Goal: Transaction & Acquisition: Purchase product/service

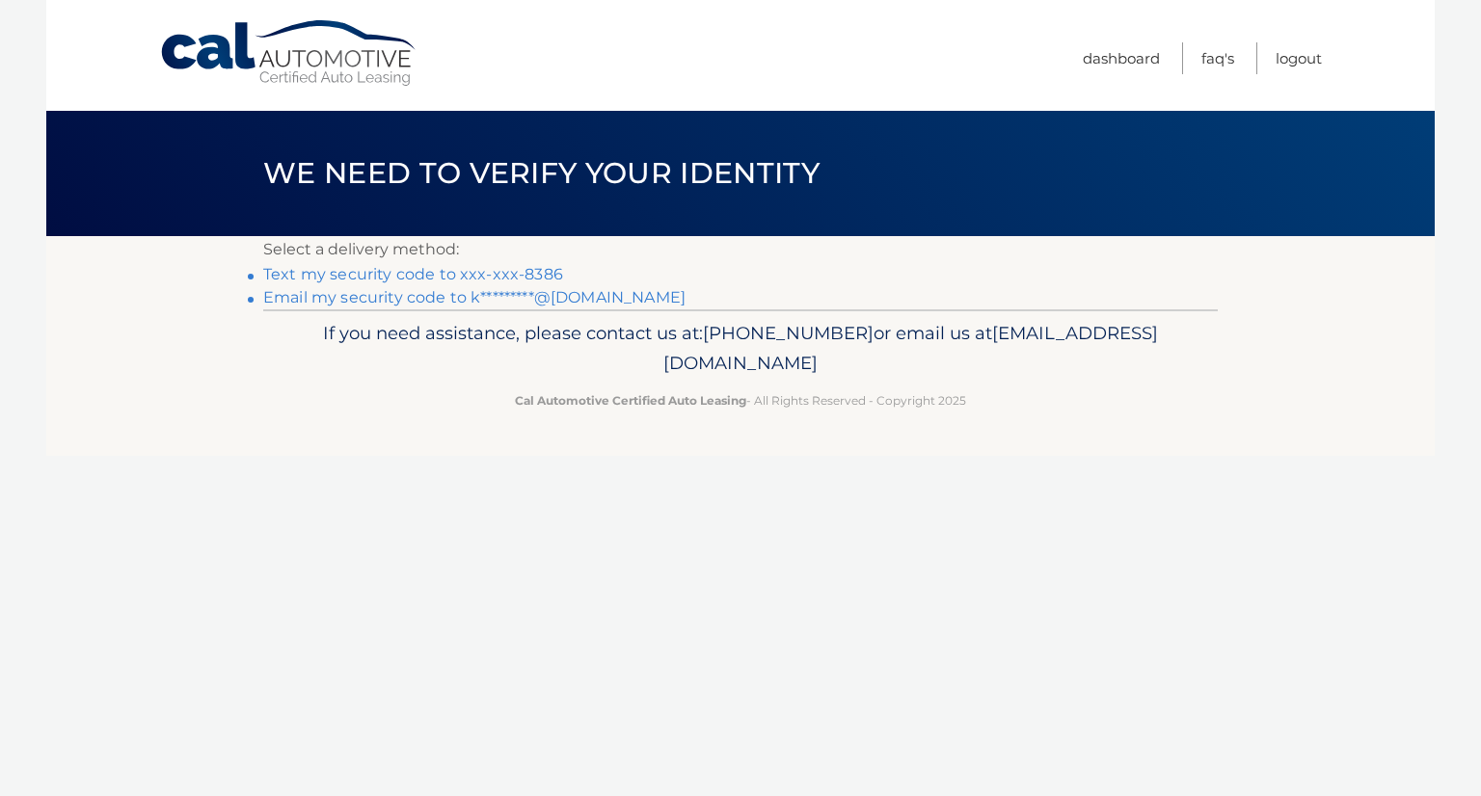
click at [411, 267] on link "Text my security code to xxx-xxx-8386" at bounding box center [413, 274] width 300 height 18
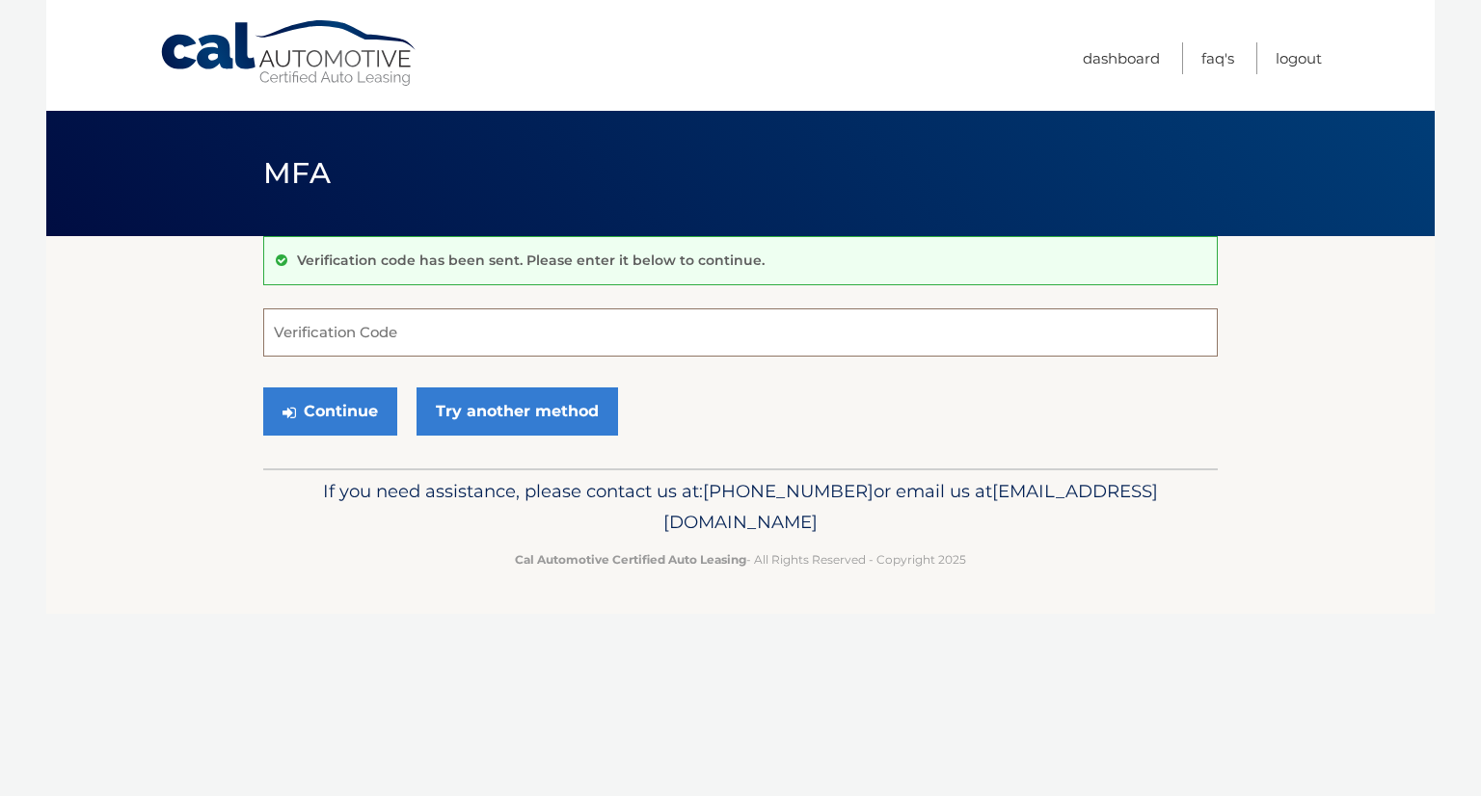
click at [444, 340] on input "Verification Code" at bounding box center [740, 333] width 954 height 48
click at [530, 339] on input "Verification Code" at bounding box center [740, 333] width 954 height 48
type input "0999907"
click at [263, 388] on button "Continue" at bounding box center [330, 412] width 134 height 48
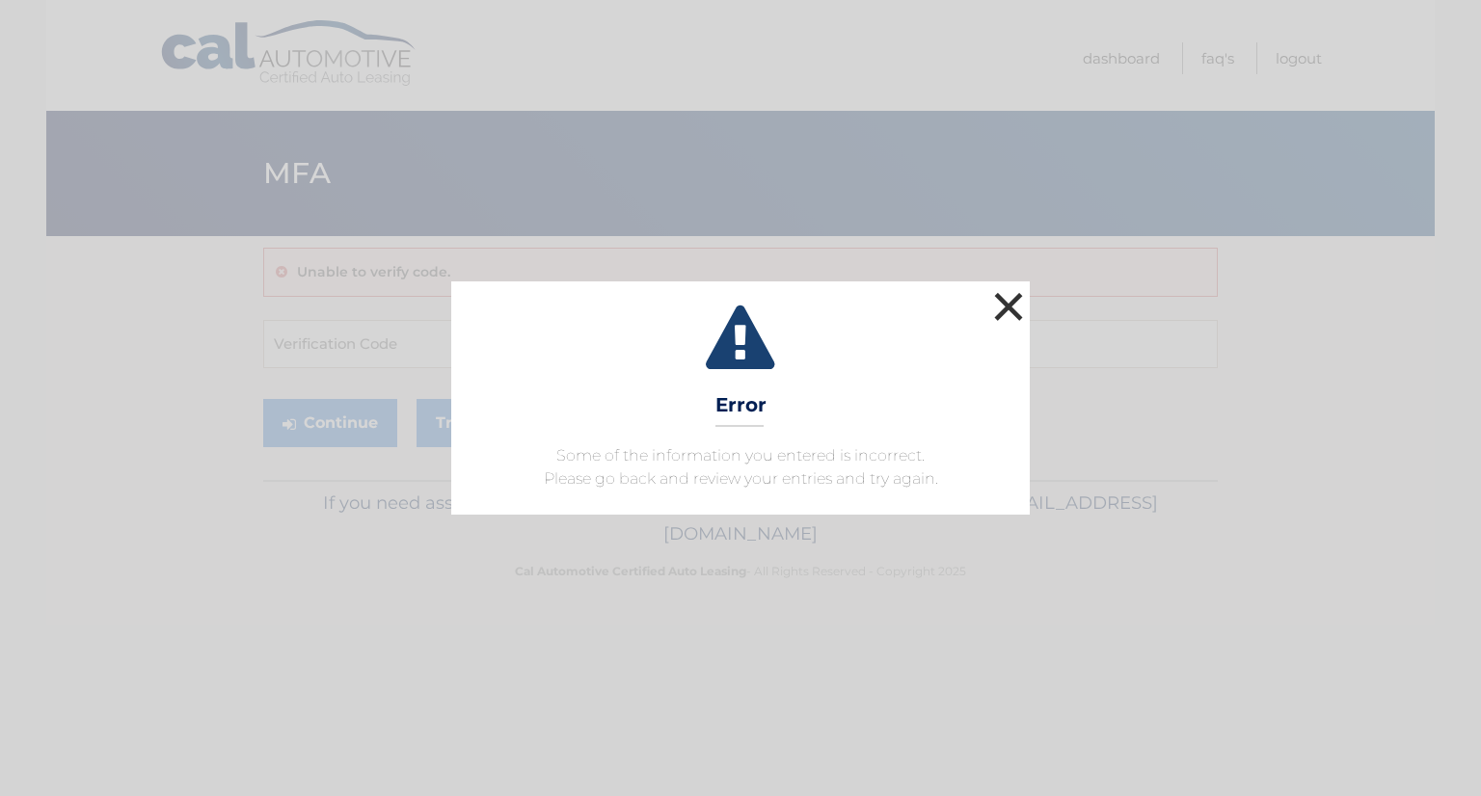
click at [1002, 320] on button "×" at bounding box center [1008, 306] width 39 height 39
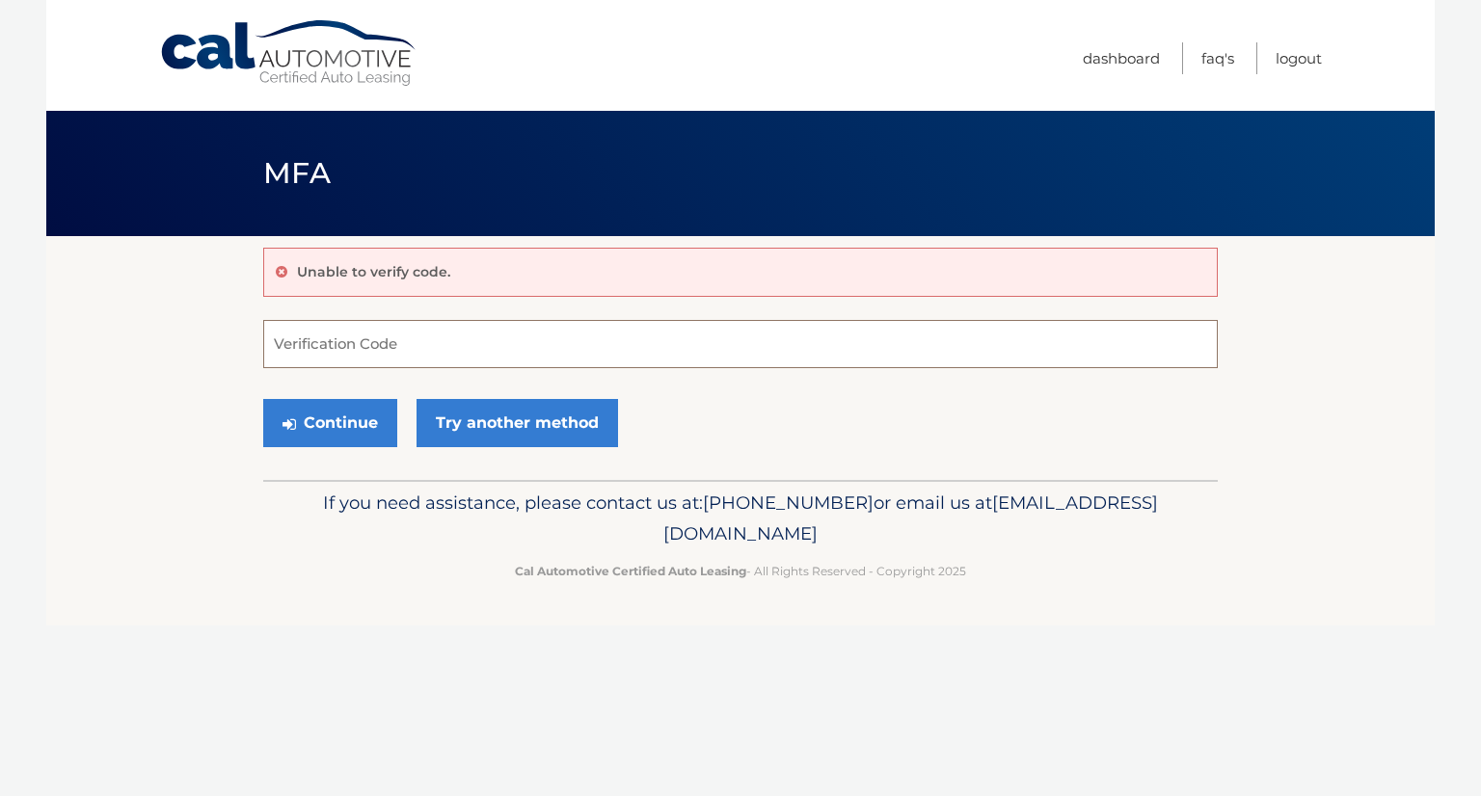
click at [387, 361] on input "Verification Code" at bounding box center [740, 344] width 954 height 48
type input "099907"
click at [263, 399] on button "Continue" at bounding box center [330, 423] width 134 height 48
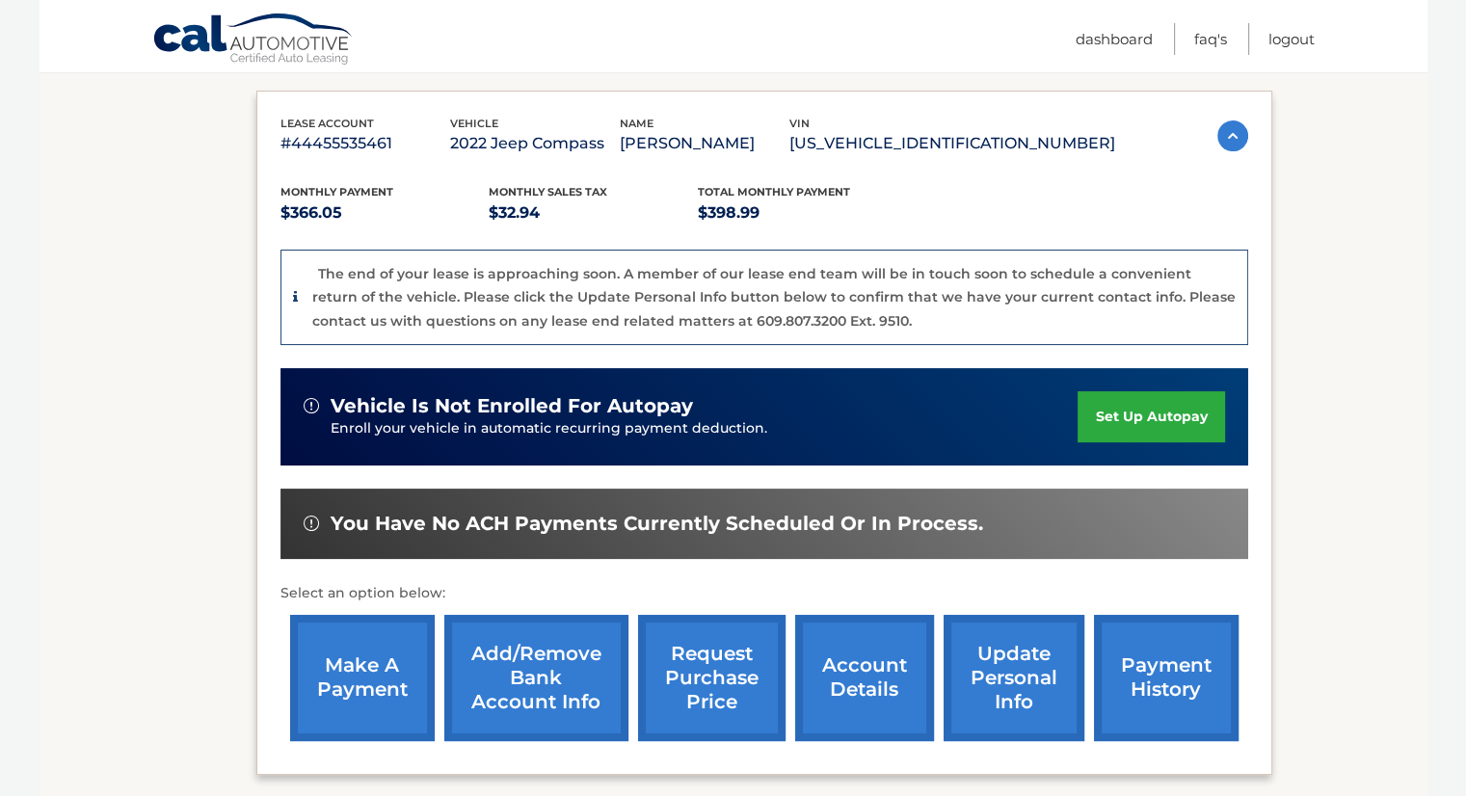
scroll to position [311, 0]
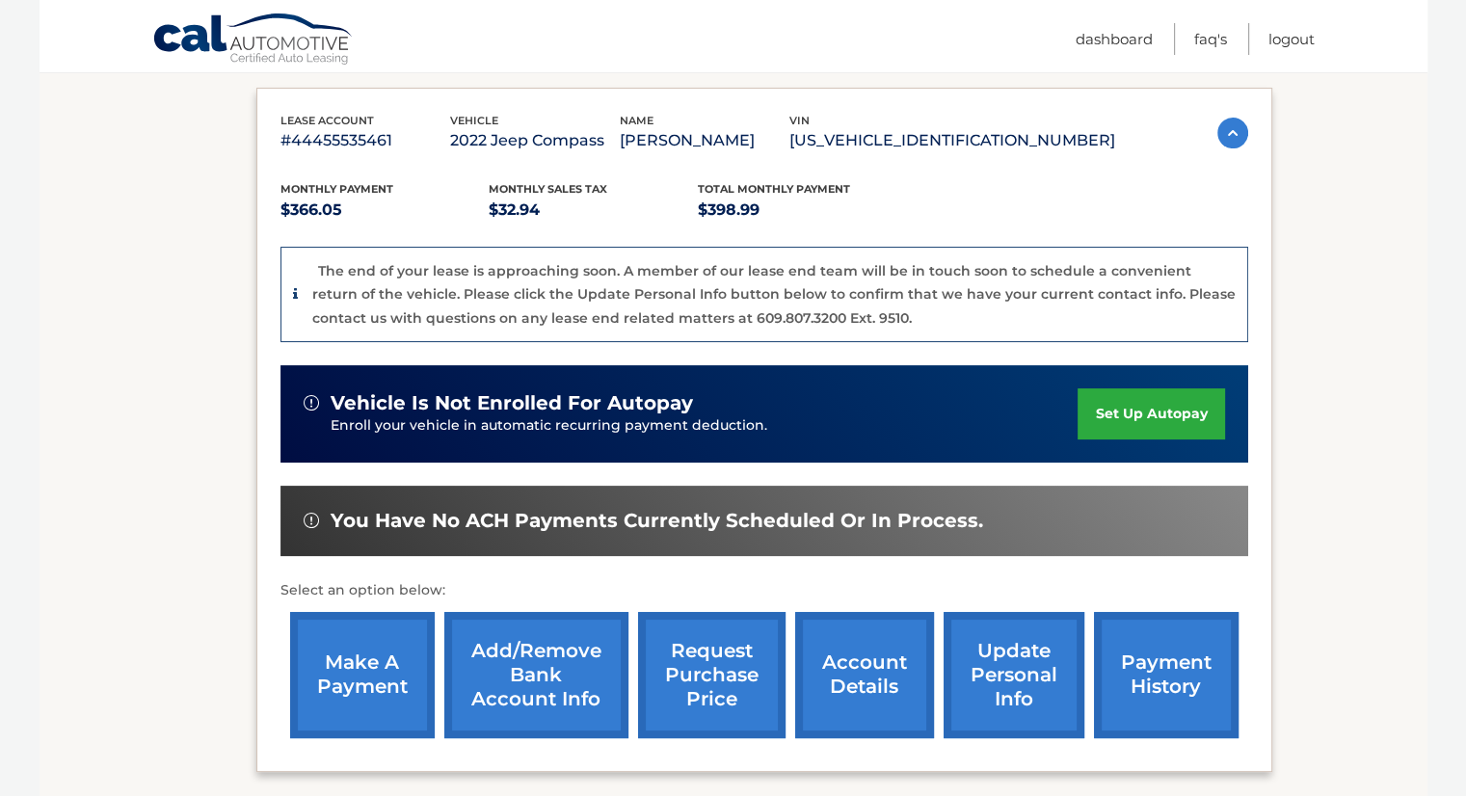
click at [375, 691] on link "make a payment" at bounding box center [362, 675] width 145 height 126
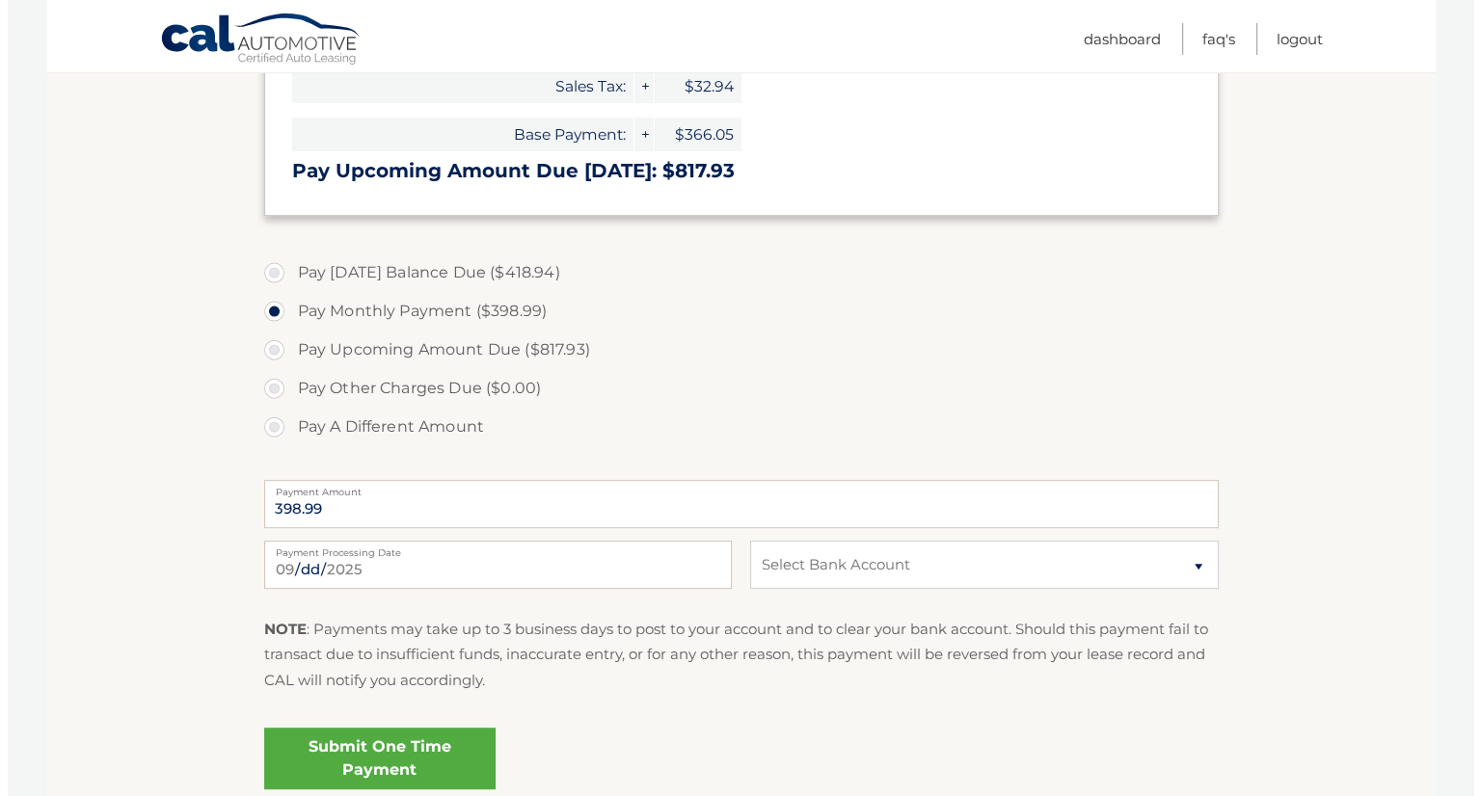
scroll to position [609, 0]
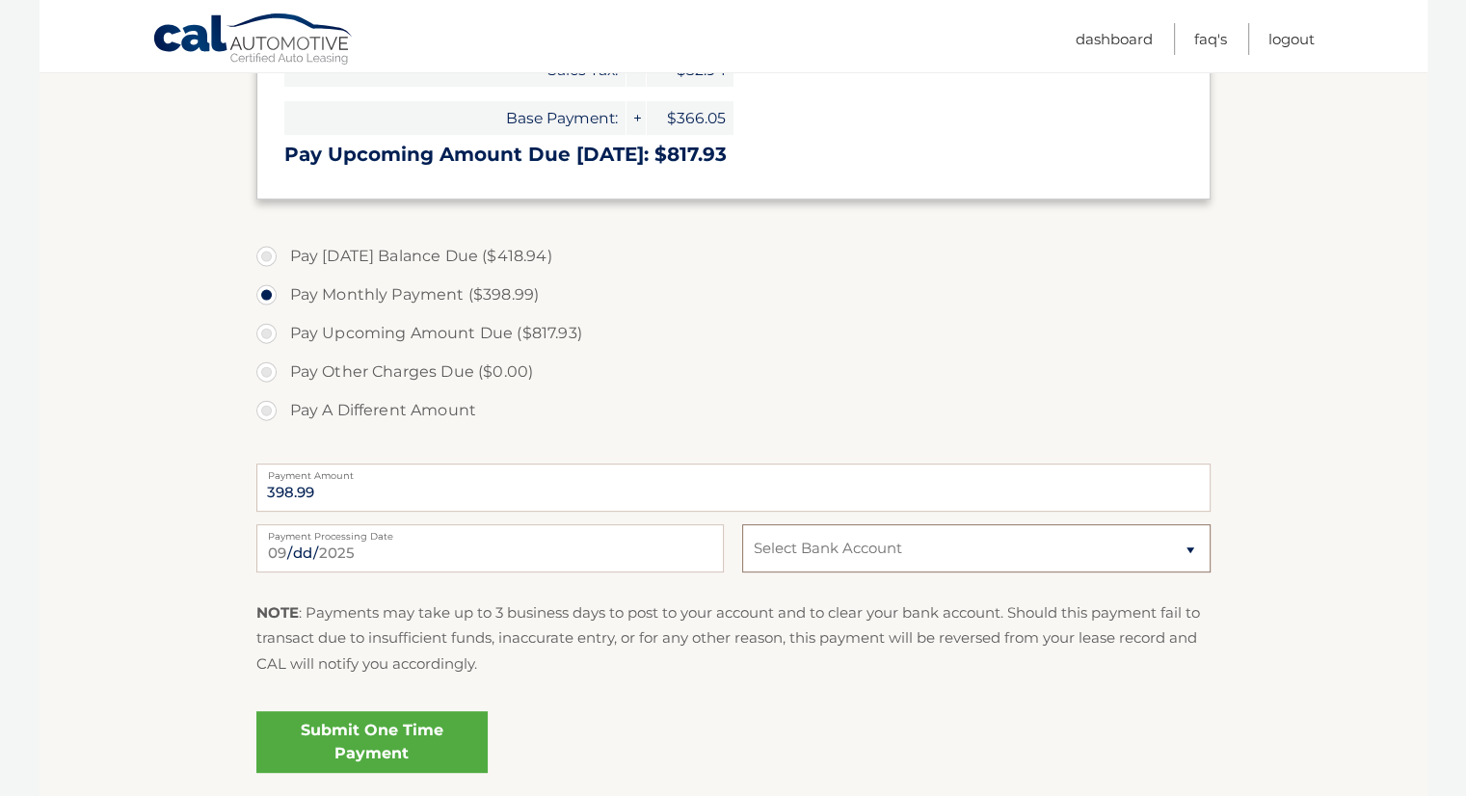
click at [911, 571] on select "Select Bank Account Checking PEOPLE FIRST FCU *****2044 Checking [PERSON_NAME] …" at bounding box center [976, 548] width 468 height 48
select select "Njg2ZjdiNzMtYThmOS00YThjLWExNmItZGQwODM0NDRlZWU1"
click at [742, 524] on select "Select Bank Account Checking PEOPLE FIRST FCU *****2044 Checking [PERSON_NAME] …" at bounding box center [976, 548] width 468 height 48
click at [363, 736] on link "Submit One Time Payment" at bounding box center [371, 743] width 231 height 62
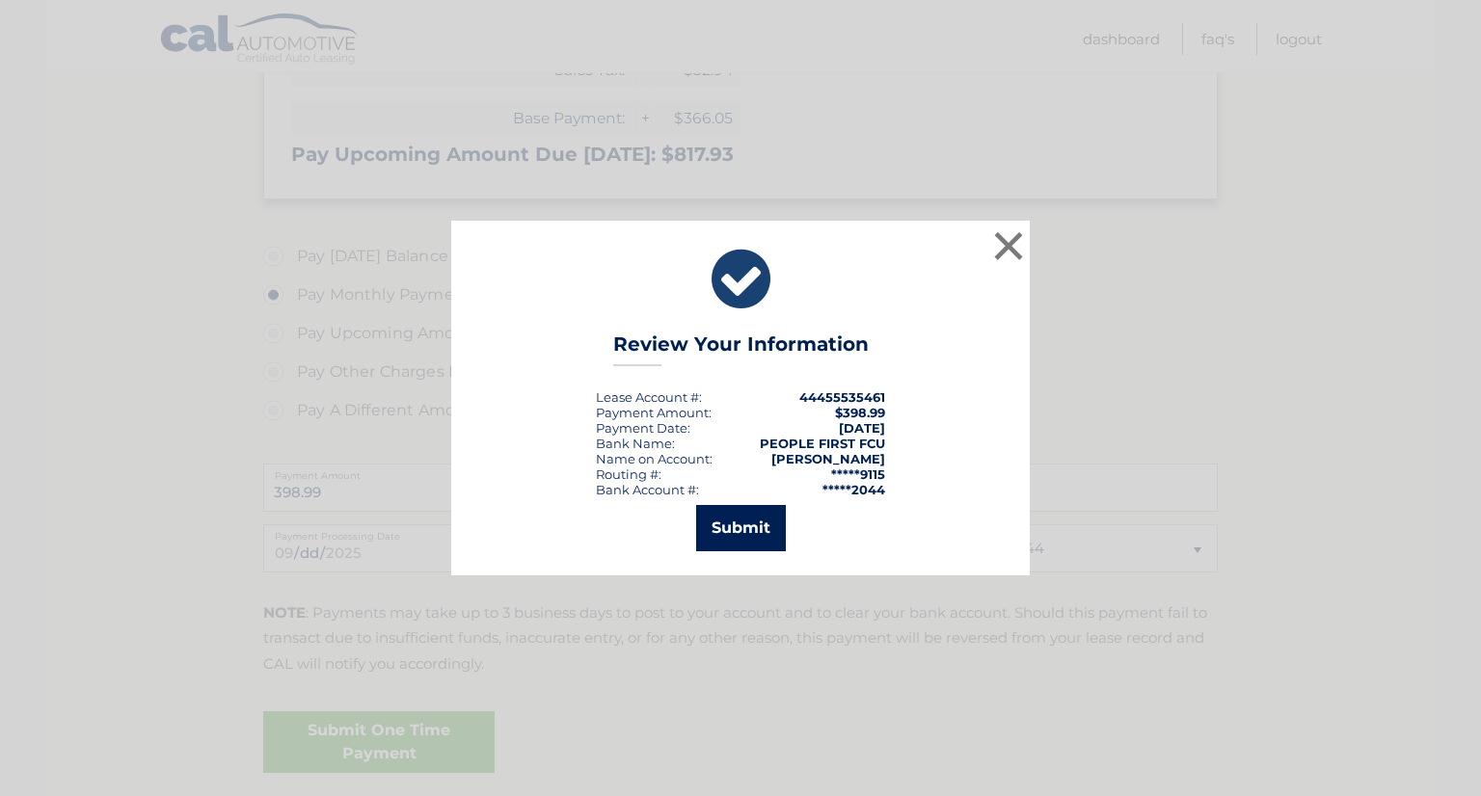
click at [756, 534] on button "Submit" at bounding box center [741, 528] width 90 height 46
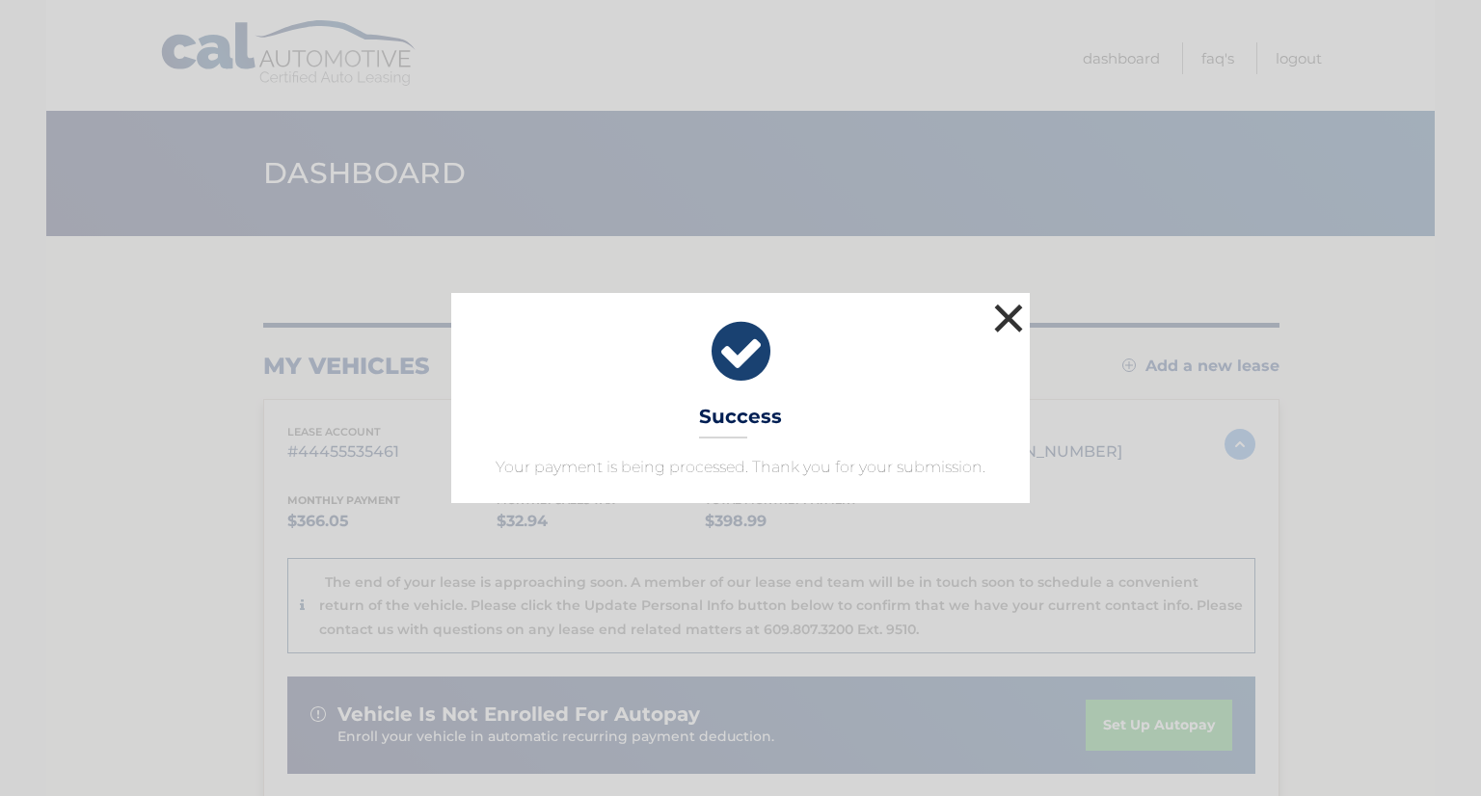
click at [994, 322] on button "×" at bounding box center [1008, 318] width 39 height 39
